Goal: Navigation & Orientation: Find specific page/section

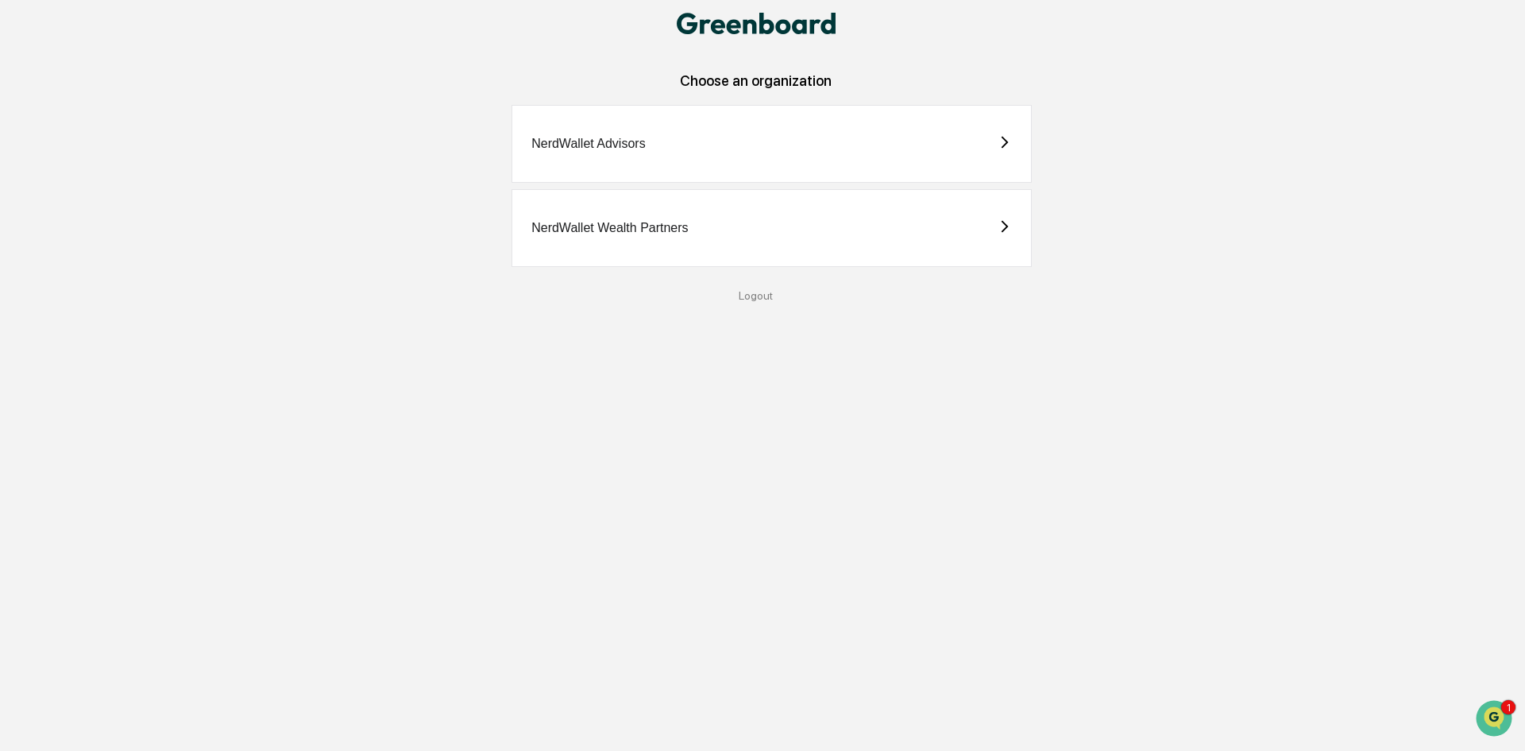
click at [628, 226] on div "NerdWallet Wealth Partners" at bounding box center [610, 228] width 157 height 14
click at [596, 153] on div "NerdWallet Advisors" at bounding box center [772, 144] width 520 height 78
